Goal: Information Seeking & Learning: Learn about a topic

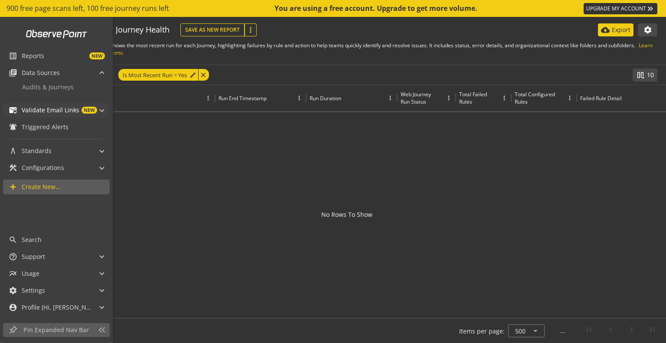
click at [99, 109] on span "mark_email_read Validate Email Links NEW" at bounding box center [55, 110] width 92 height 15
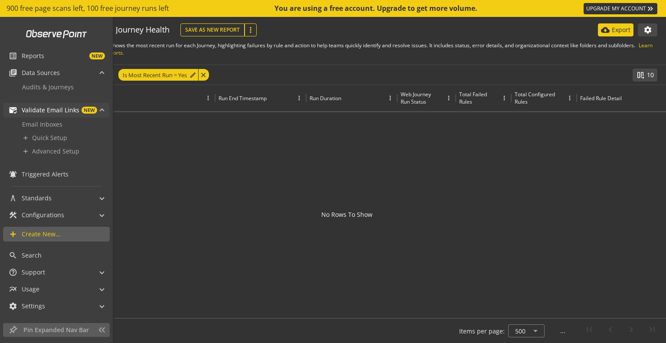
scroll to position [15, 0]
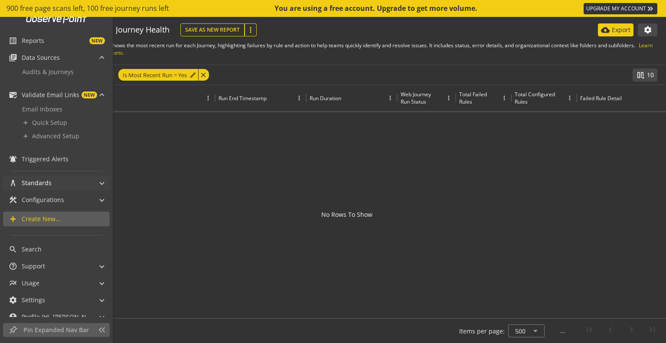
click at [58, 187] on mat-panel-title "architecture Standards" at bounding box center [51, 183] width 85 height 15
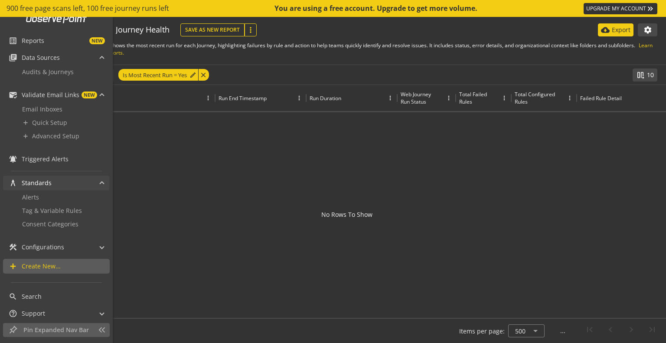
scroll to position [71, 0]
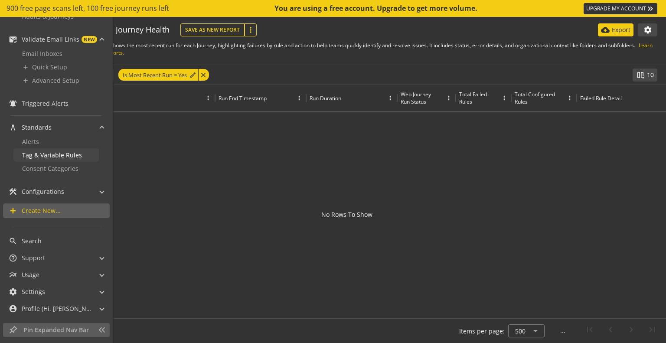
click at [49, 153] on span "Tag & Variable Rules" at bounding box center [52, 155] width 60 height 8
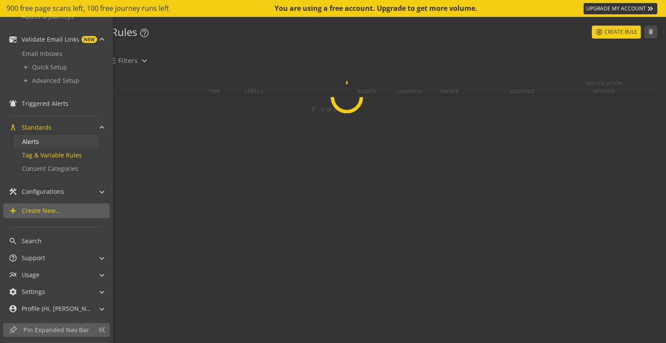
click at [45, 138] on link "Alerts" at bounding box center [55, 141] width 85 height 13
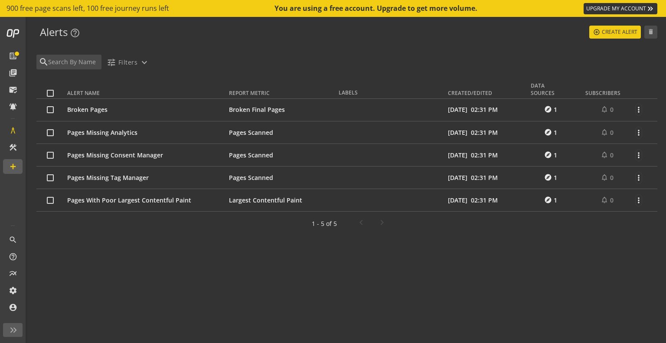
click at [126, 132] on span "Pages Missing Analytics" at bounding box center [102, 132] width 70 height 8
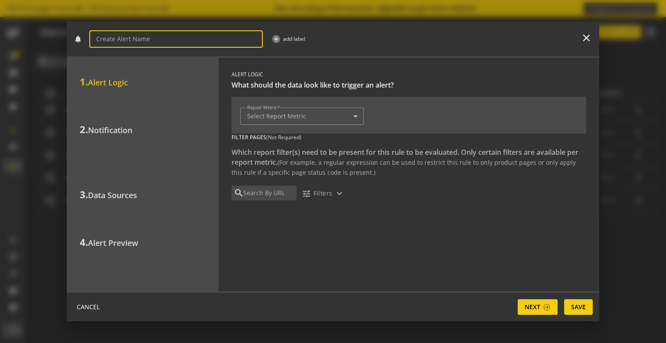
type input "Pages Missing Analytics"
type input "Tag Inventory - Pages Scanned"
type input "0"
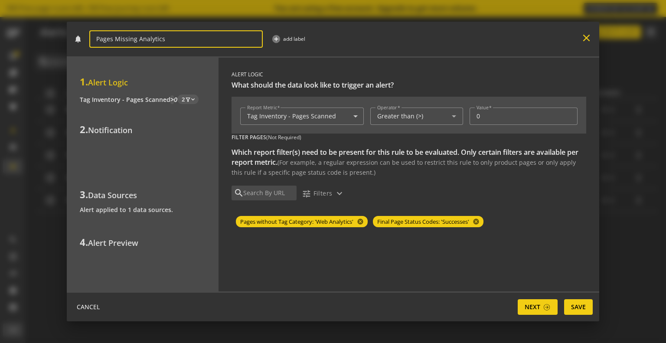
click at [587, 37] on mat-icon "close" at bounding box center [587, 38] width 12 height 12
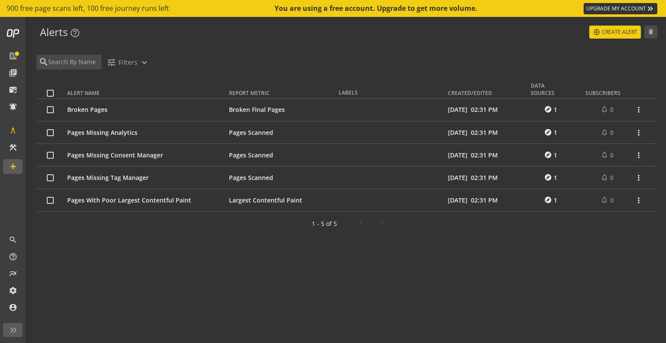
click at [86, 201] on span "Pages With Poor Largest Contentful Paint" at bounding box center [129, 200] width 124 height 8
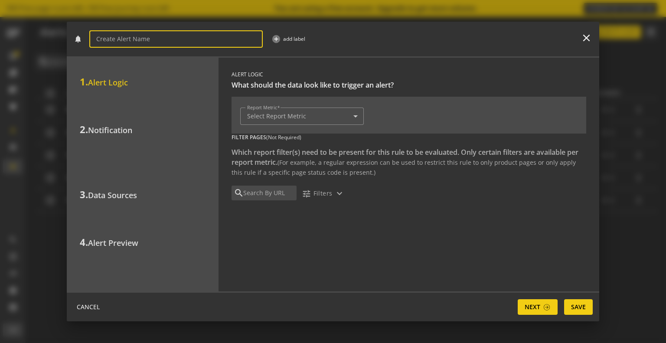
type input "Pages With Poor Largest Contentful Paint"
type input "Pages - Largest Contentful Paint"
type input "4"
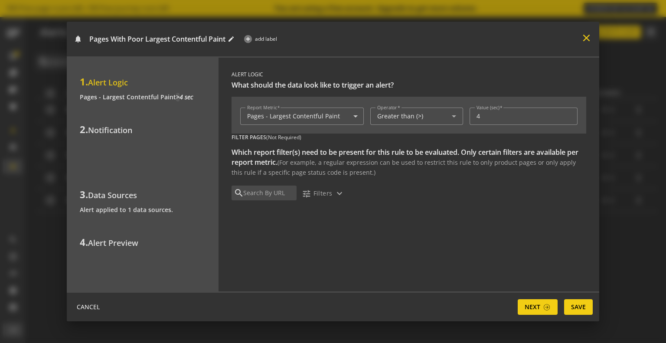
click at [587, 36] on mat-icon "close" at bounding box center [587, 38] width 12 height 12
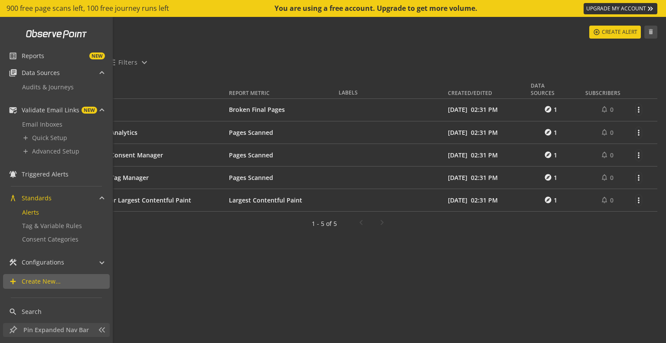
click at [106, 328] on div "Pin Expanded Nav Bar" at bounding box center [56, 330] width 107 height 14
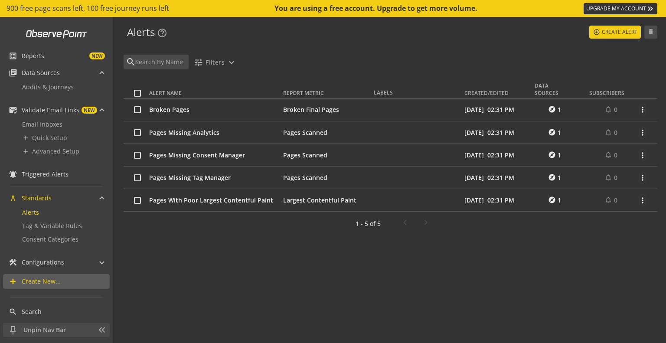
click at [90, 324] on p "Unpin Nav Bar" at bounding box center [56, 330] width 97 height 13
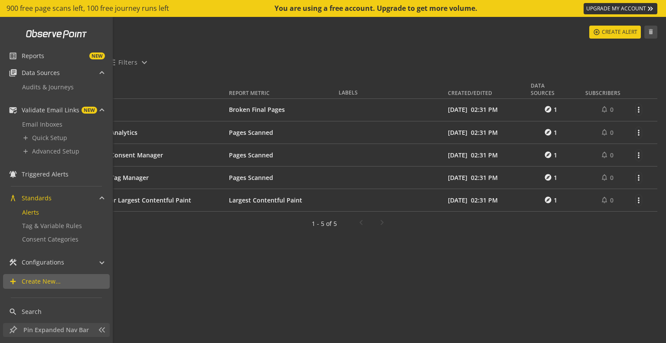
click at [75, 328] on span "Pin Expanded Nav Bar" at bounding box center [58, 330] width 70 height 9
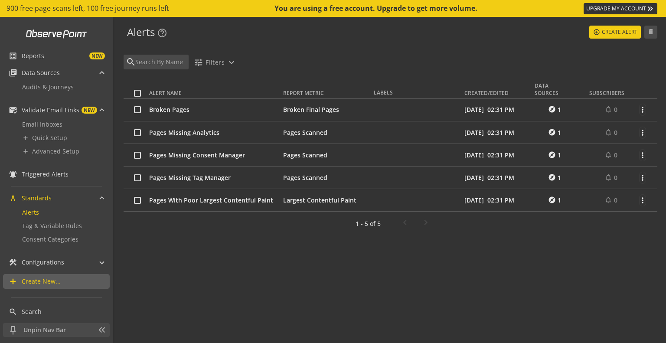
click at [85, 328] on span "Unpin Nav Bar" at bounding box center [58, 330] width 70 height 9
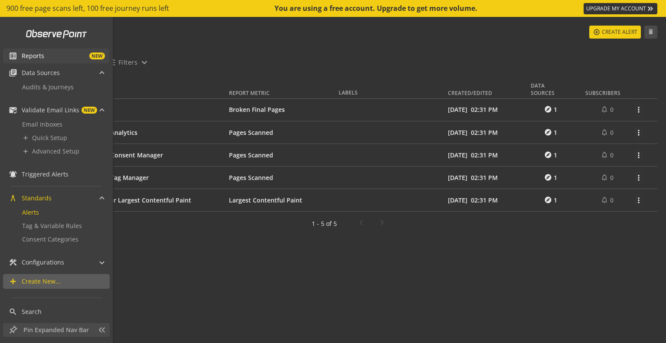
click at [48, 53] on span "NEW" at bounding box center [74, 55] width 61 height 7
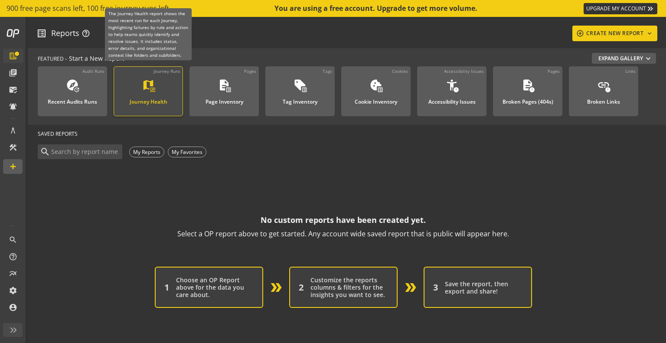
click at [147, 92] on div "map monitor_heart" at bounding box center [148, 86] width 13 height 15
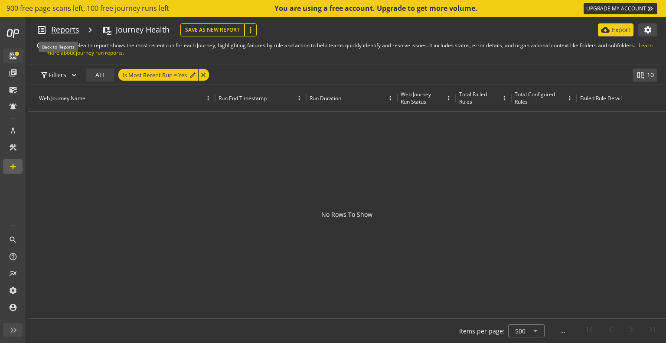
click at [75, 29] on span "Reports" at bounding box center [65, 29] width 28 height 11
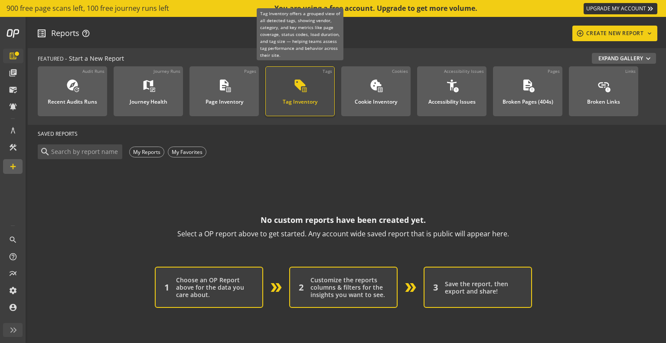
click at [300, 86] on mat-icon "sell" at bounding box center [300, 85] width 13 height 13
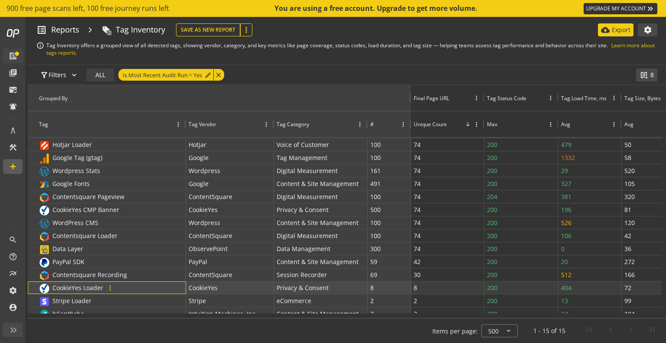
click at [110, 288] on span "more_vert" at bounding box center [110, 288] width 8 height 8
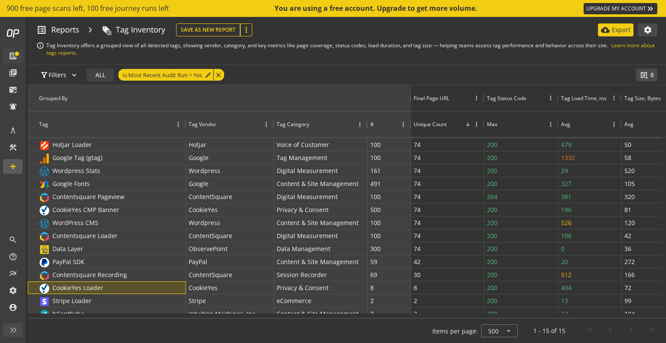
click at [342, 66] on div "filter_alt Filters expand_more ALL Is Most Recent Audit Run = Yes edit close" at bounding box center [328, 75] width 584 height 20
click at [478, 286] on span "more_vert" at bounding box center [477, 288] width 8 height 8
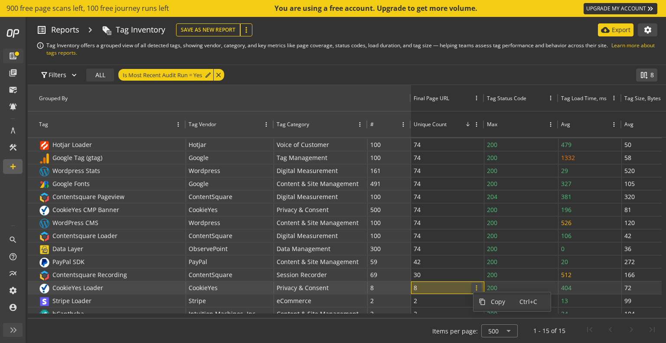
click at [478, 286] on span "more_vert" at bounding box center [477, 288] width 8 height 8
click at [321, 68] on div "filter_alt Filters expand_more ALL Is Most Recent Audit Run = Yes edit close" at bounding box center [328, 75] width 584 height 20
click at [79, 286] on span "CookieYes Loader" at bounding box center [77, 288] width 51 height 8
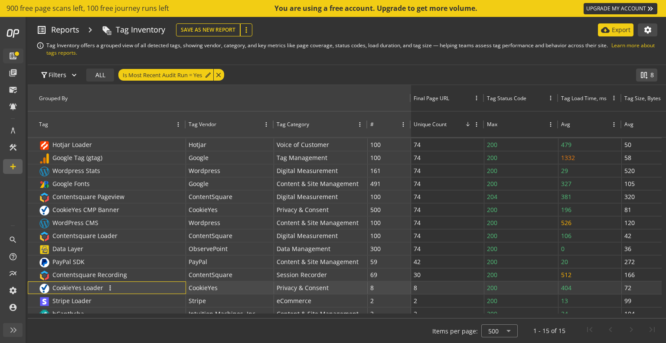
click at [79, 286] on span "CookieYes Loader" at bounding box center [77, 288] width 51 height 8
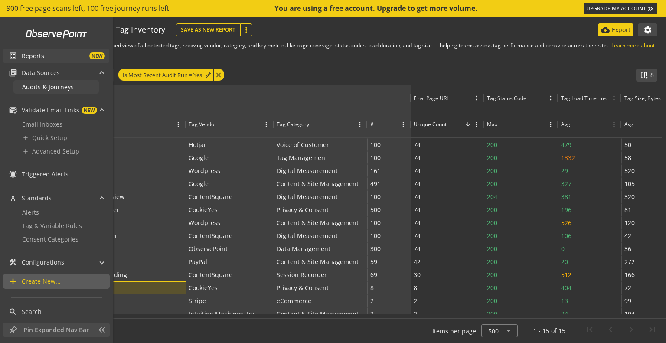
click at [45, 87] on span "Audits & Journeys" at bounding box center [48, 87] width 52 height 8
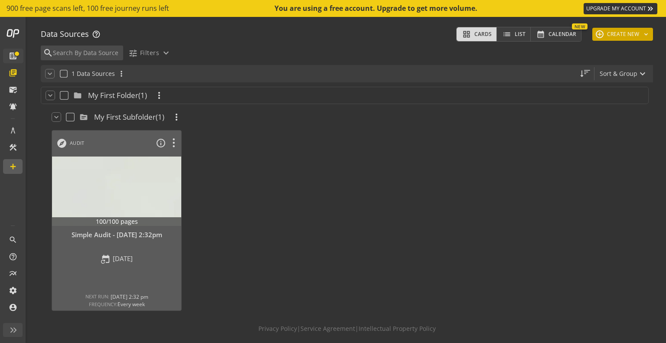
click at [643, 31] on mat-icon "keyboard_arrow_down" at bounding box center [646, 34] width 7 height 7
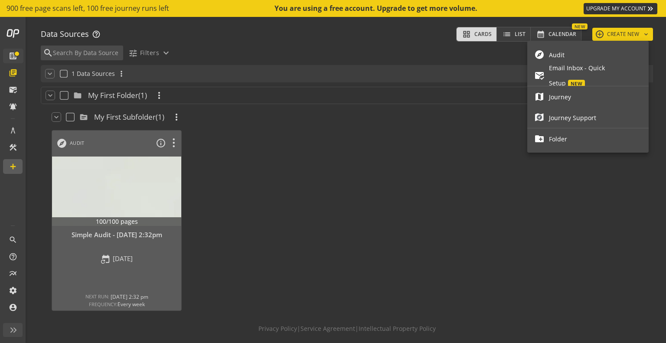
click at [373, 36] on div at bounding box center [333, 171] width 666 height 343
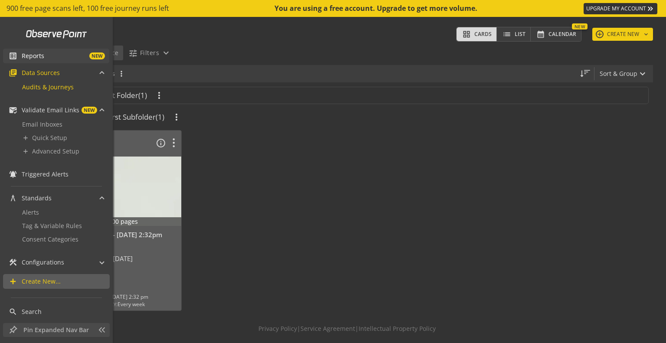
click at [35, 56] on span "Reports" at bounding box center [33, 56] width 23 height 9
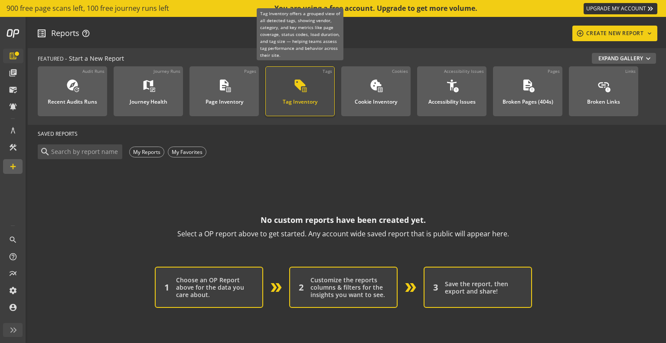
click at [300, 80] on mat-icon "sell" at bounding box center [300, 85] width 13 height 13
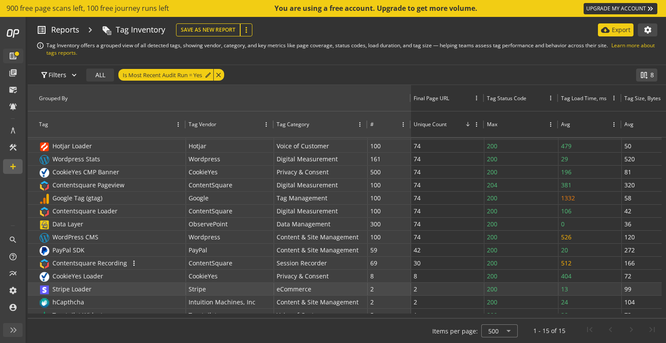
scroll to position [19, 0]
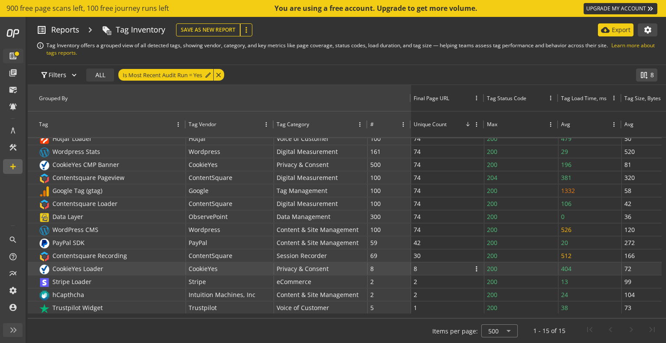
click at [425, 268] on div "8 more_vert" at bounding box center [448, 269] width 68 height 12
click at [390, 268] on div "8 more_vert" at bounding box center [389, 269] width 38 height 12
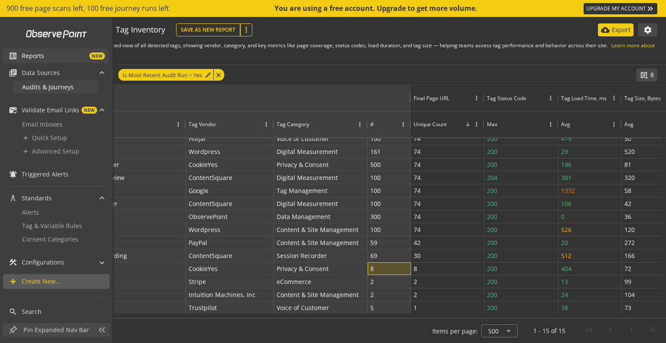
click at [50, 88] on span "Audits & Journeys" at bounding box center [48, 87] width 52 height 8
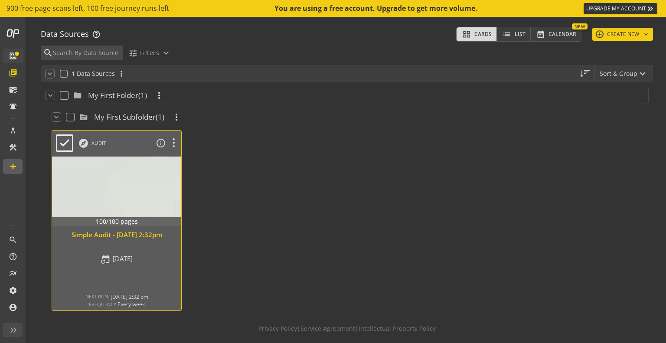
click at [114, 200] on div at bounding box center [117, 191] width 136 height 73
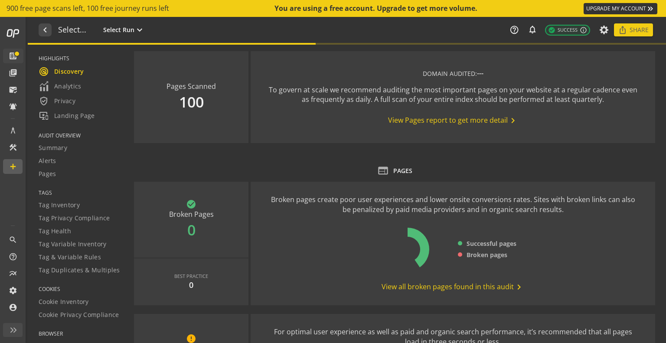
type textarea "Notes can include: -a description of what this audit is validating -changes in …"
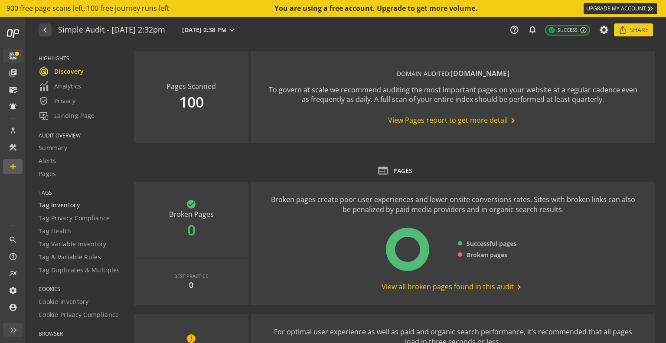
click at [75, 206] on span "Tag Inventory" at bounding box center [59, 205] width 41 height 9
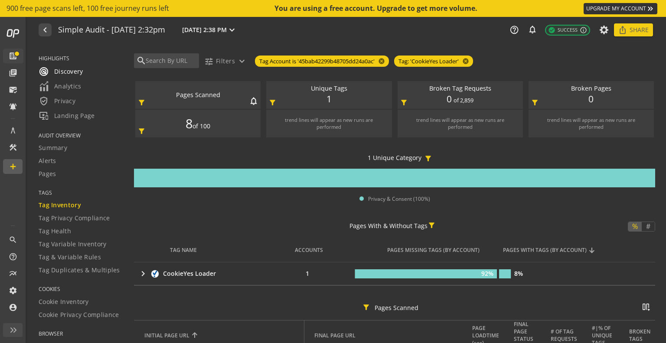
click at [63, 72] on span "radar Discovery" at bounding box center [61, 71] width 45 height 10
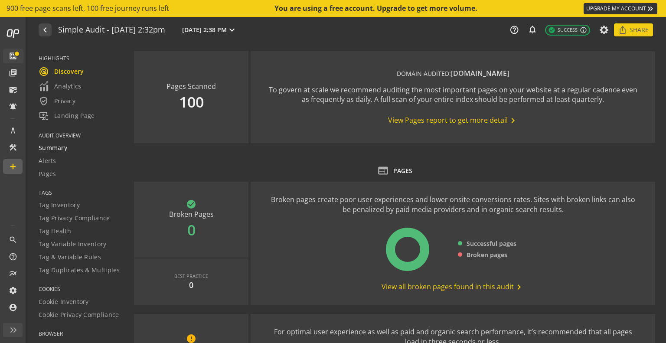
click at [56, 149] on span "Summary" at bounding box center [53, 148] width 29 height 9
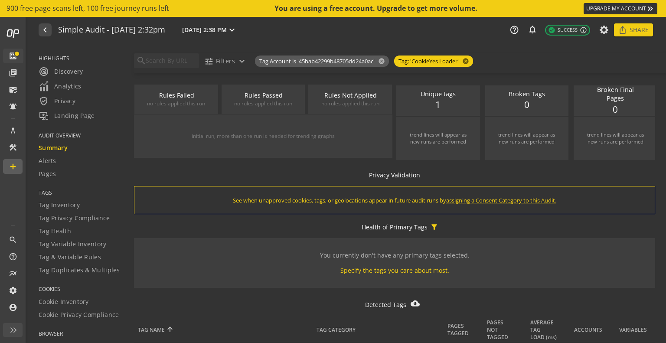
scroll to position [180, 0]
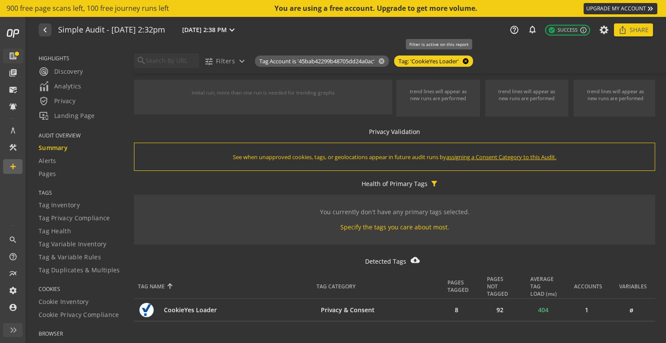
click at [470, 59] on mat-icon "cancel" at bounding box center [465, 61] width 12 height 7
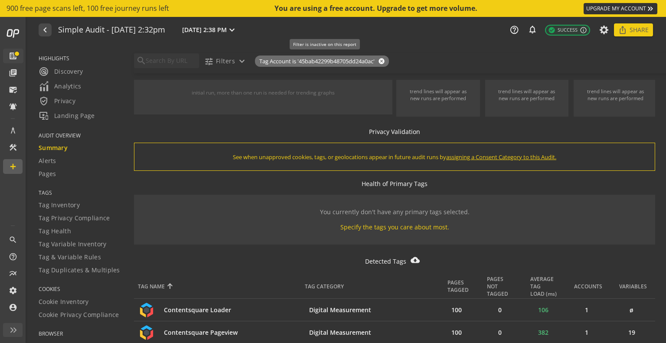
click at [383, 60] on mat-icon "cancel" at bounding box center [381, 61] width 12 height 7
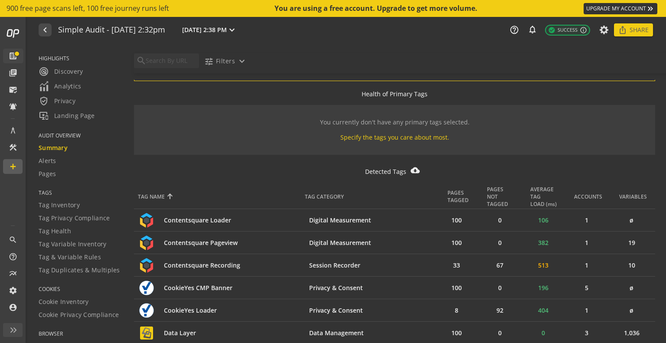
scroll to position [311, 0]
